Goal: Navigation & Orientation: Find specific page/section

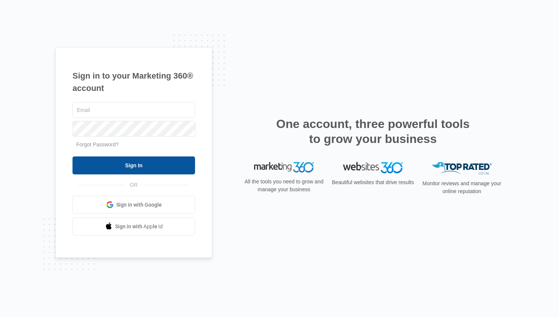
type input "[EMAIL_ADDRESS][DOMAIN_NAME]"
click at [108, 163] on input "Sign In" at bounding box center [134, 165] width 123 height 18
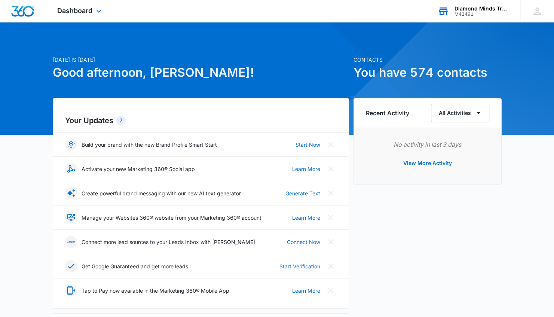
click at [486, 9] on div "Diamond Minds Transformational Leadership Academy" at bounding box center [481, 9] width 55 height 6
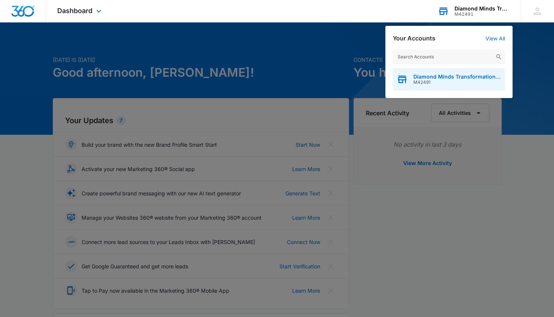
click at [422, 77] on span "Diamond Minds Transformational Leadership Academy" at bounding box center [457, 77] width 88 height 6
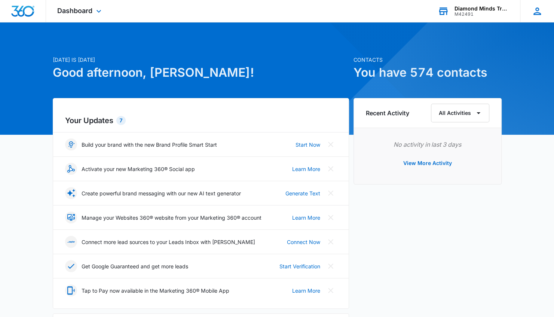
click at [538, 13] on icon at bounding box center [536, 11] width 11 height 11
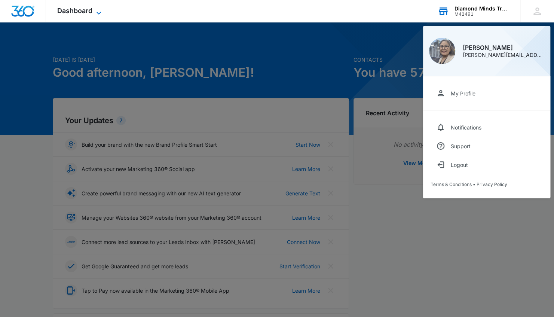
click at [87, 11] on span "Dashboard" at bounding box center [74, 11] width 35 height 8
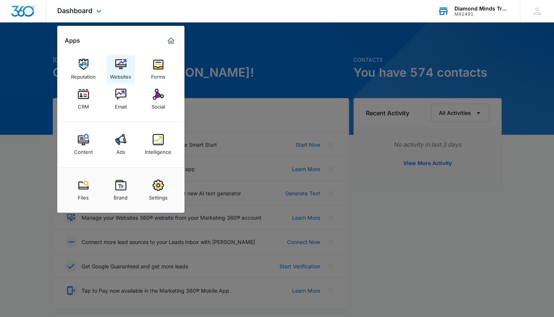
click at [120, 73] on div "Websites" at bounding box center [120, 75] width 21 height 10
